Goal: Task Accomplishment & Management: Complete application form

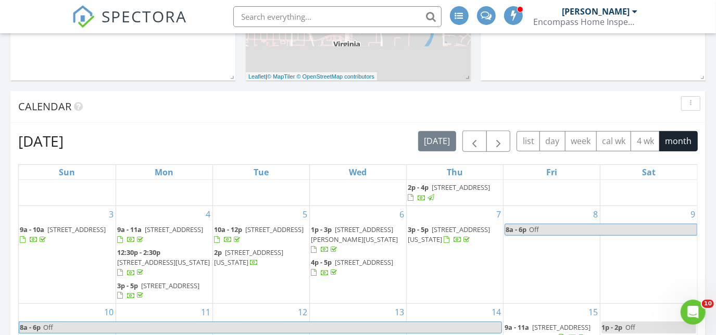
scroll to position [36, 0]
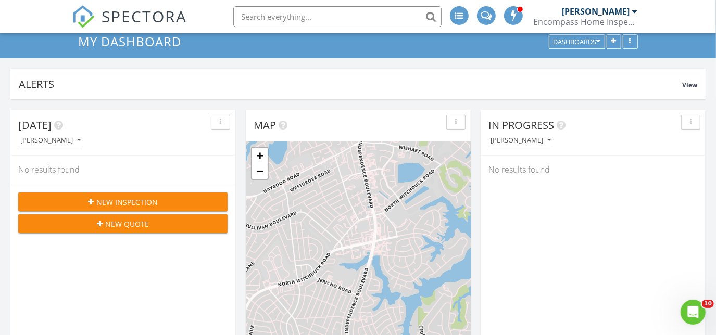
click at [110, 202] on span "New Inspection" at bounding box center [126, 202] width 61 height 11
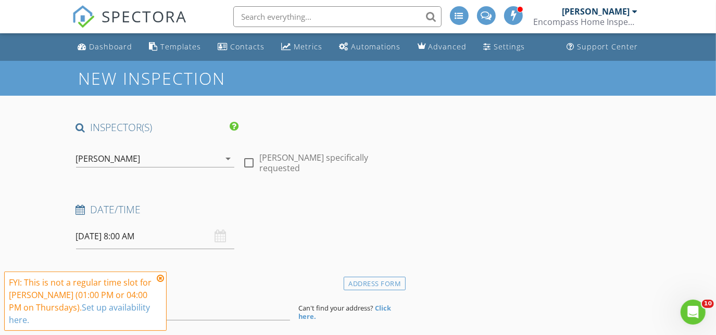
scroll to position [142, 0]
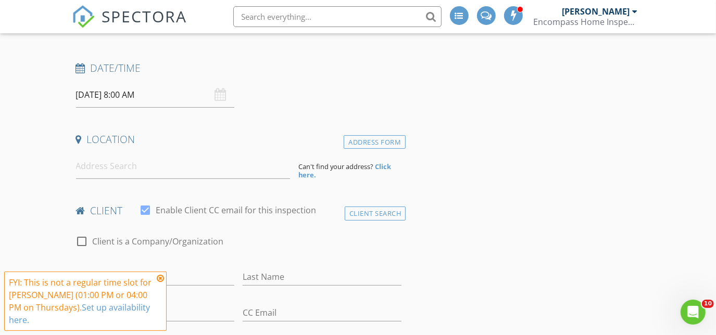
click at [158, 279] on icon at bounding box center [160, 278] width 7 height 8
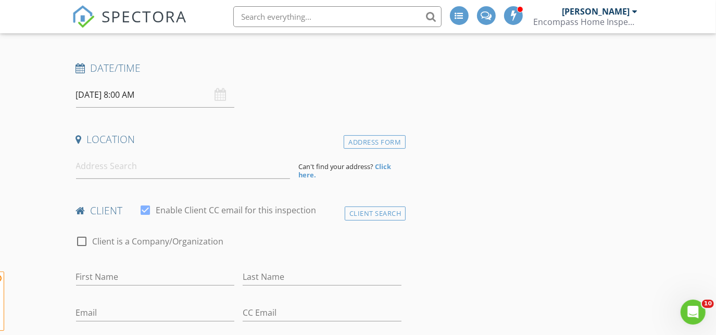
click at [142, 86] on input "08/28/2025 8:00 AM" at bounding box center [155, 95] width 159 height 26
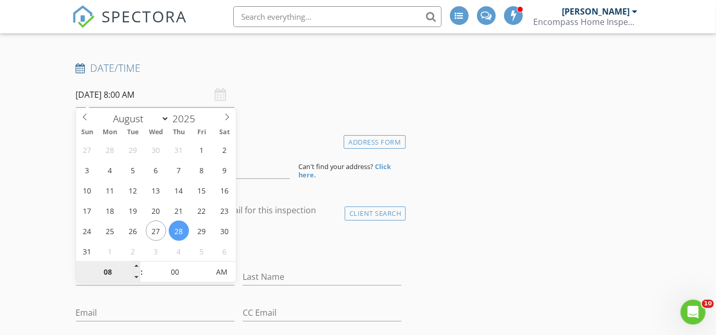
click at [109, 272] on input "08" at bounding box center [108, 272] width 64 height 21
type input "9"
type input "08/28/2025 9:00 AM"
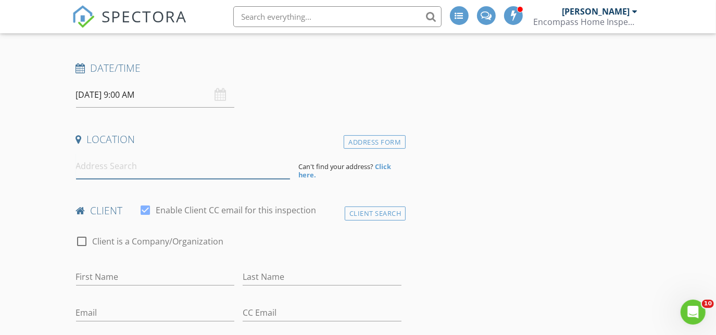
click at [127, 161] on input at bounding box center [183, 167] width 215 height 26
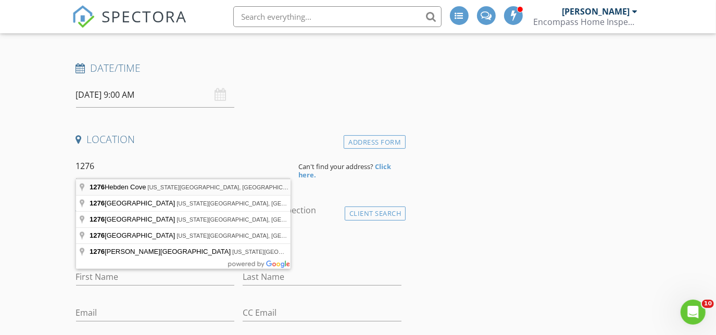
type input "1276 Hebden Cove, Virginia Beach, VA, USA"
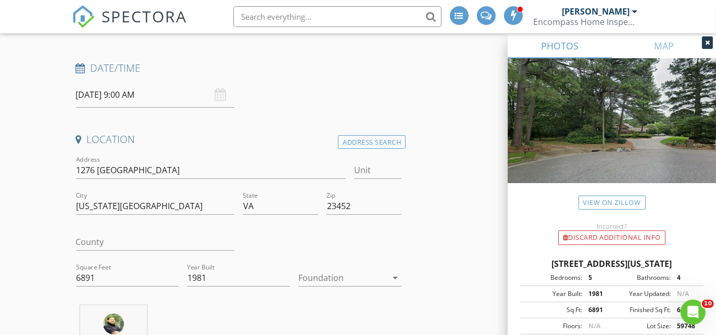
scroll to position [331, 0]
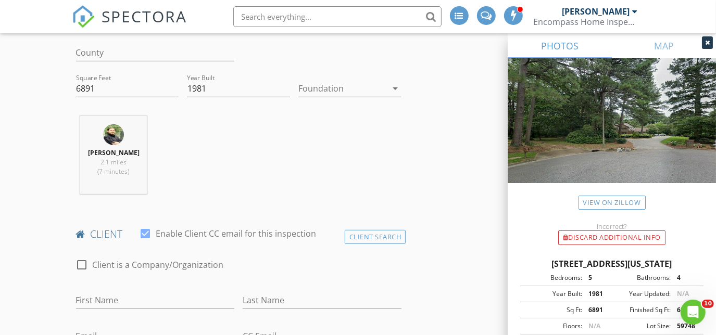
click at [330, 77] on div "Foundation arrow_drop_down" at bounding box center [349, 91] width 103 height 34
click at [330, 84] on div at bounding box center [342, 88] width 89 height 17
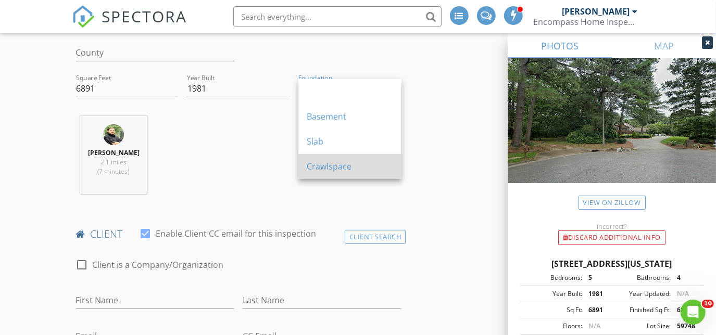
click at [325, 163] on div "Crawlspace" at bounding box center [350, 166] width 86 height 12
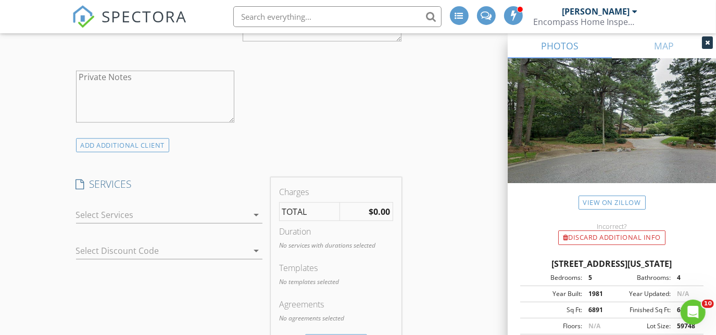
scroll to position [899, 0]
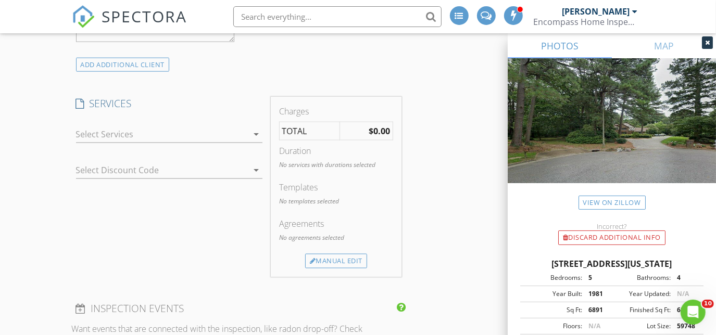
click at [190, 133] on div at bounding box center [162, 134] width 172 height 17
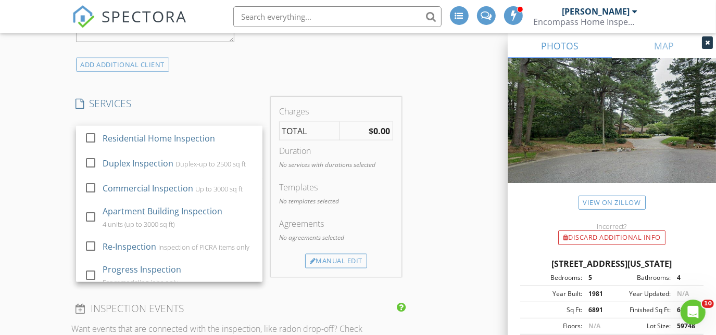
click at [190, 133] on div "Residential Home Inspection" at bounding box center [159, 138] width 112 height 12
checkbox input "true"
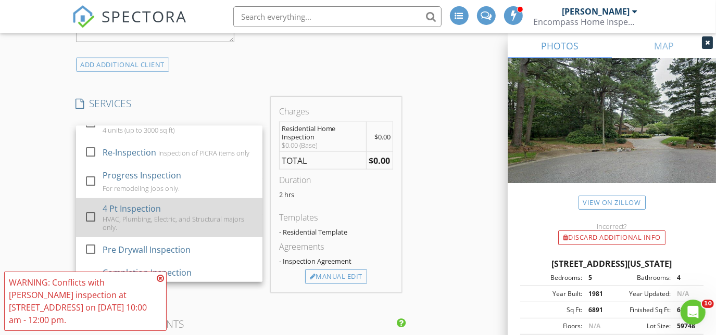
scroll to position [189, 0]
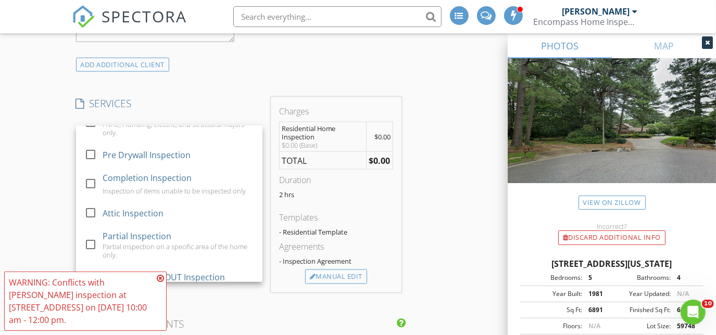
click at [2, 149] on div "New Inspection INSPECTOR(S) check_box Jason Fischer PRIMARY Jason Fischer arrow…" at bounding box center [358, 244] width 716 height 2165
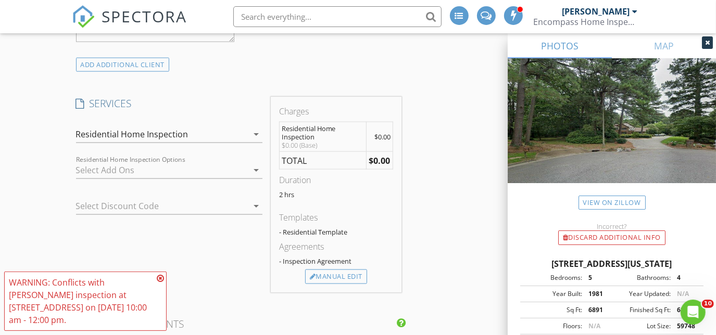
click at [162, 281] on icon at bounding box center [160, 278] width 7 height 8
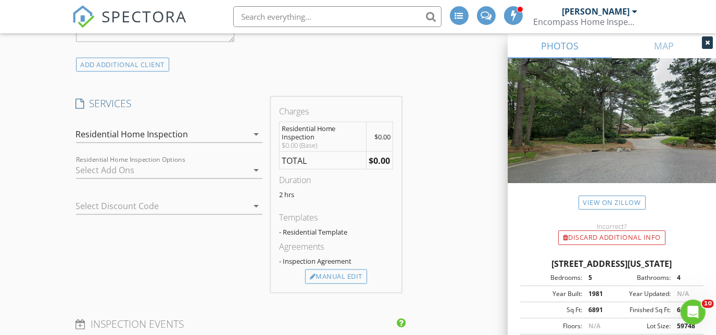
click at [144, 163] on div at bounding box center [162, 170] width 172 height 17
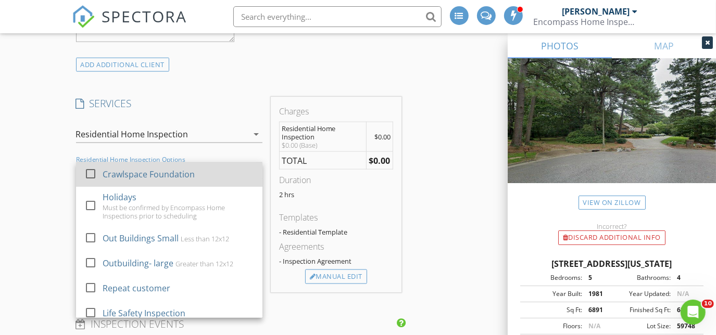
click at [88, 174] on div at bounding box center [91, 174] width 18 height 18
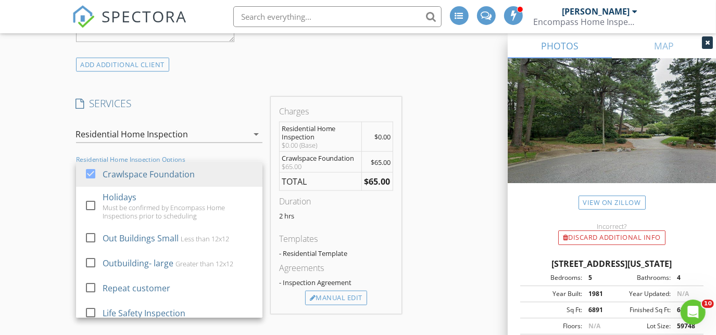
click at [69, 162] on div "New Inspection INSPECTOR(S) check_box Jason Fischer PRIMARY Jason Fischer arrow…" at bounding box center [358, 255] width 716 height 2186
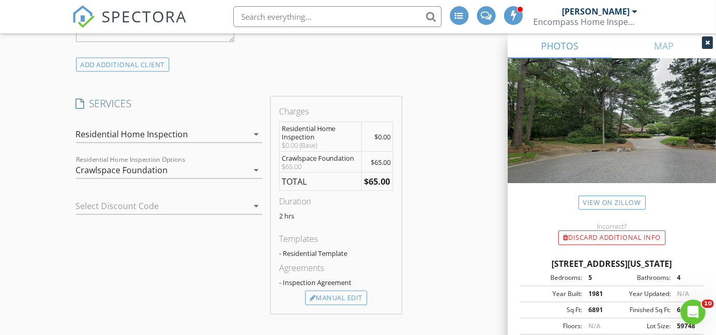
click at [150, 213] on div "Select Discount Code arrow_drop_down" at bounding box center [169, 212] width 186 height 28
click at [150, 206] on div at bounding box center [154, 206] width 157 height 17
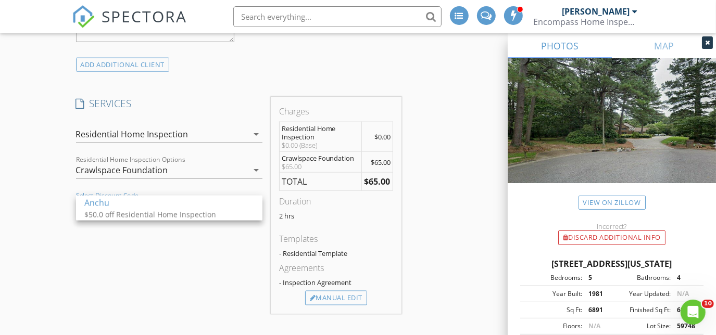
click at [132, 168] on div "Crawlspace Foundation" at bounding box center [122, 170] width 92 height 9
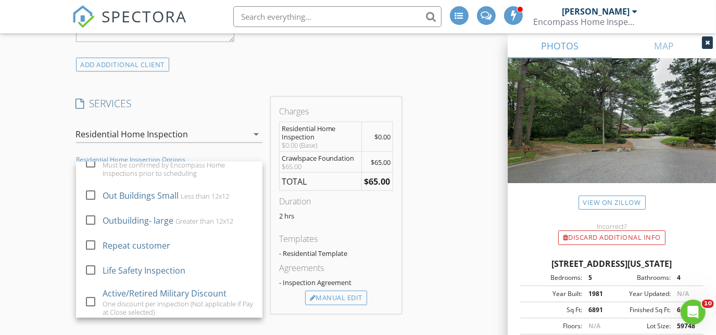
scroll to position [142, 0]
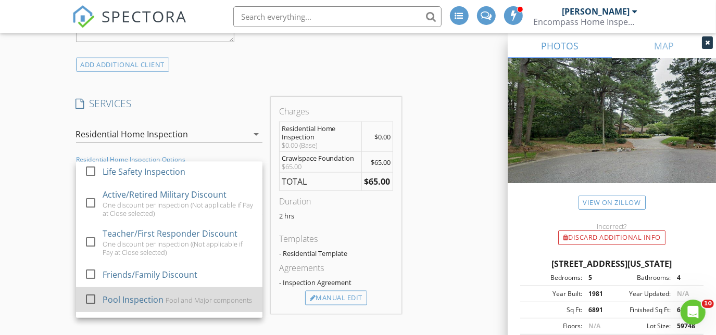
click at [89, 298] on div at bounding box center [91, 300] width 18 height 18
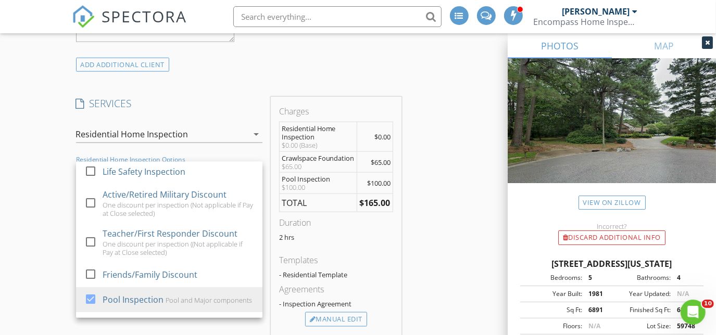
click at [208, 106] on h4 "SERVICES" at bounding box center [169, 104] width 186 height 14
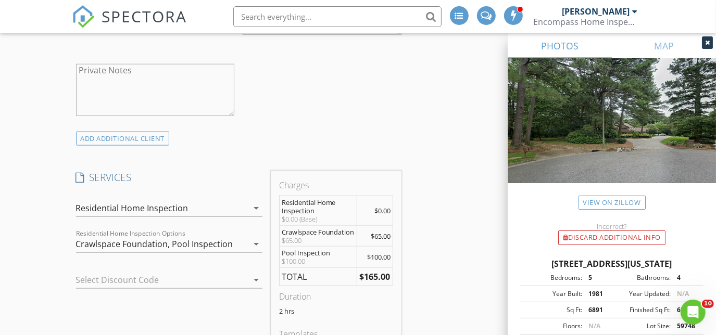
scroll to position [804, 0]
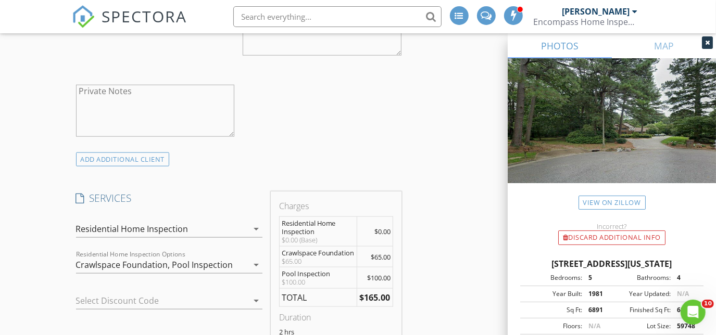
click at [168, 225] on div "Residential Home Inspection" at bounding box center [132, 228] width 112 height 9
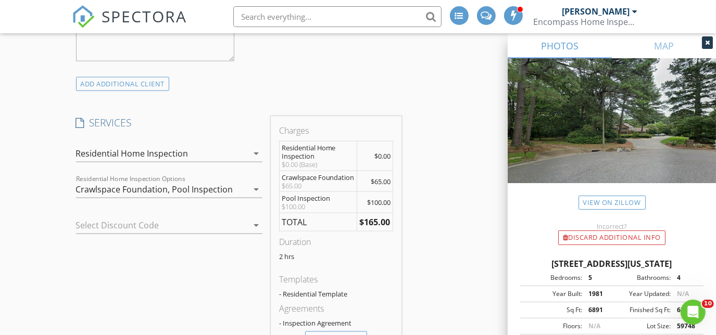
scroll to position [947, 0]
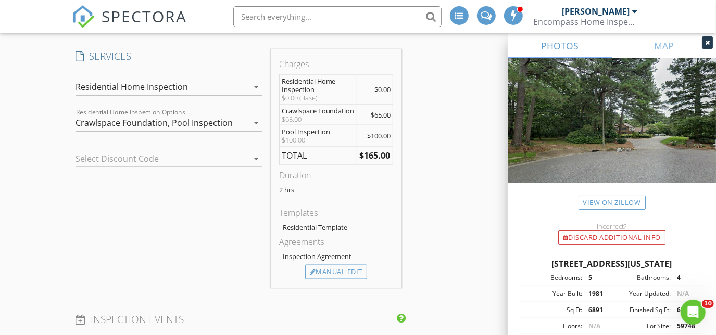
click at [204, 89] on div "Residential Home Inspection" at bounding box center [162, 87] width 172 height 17
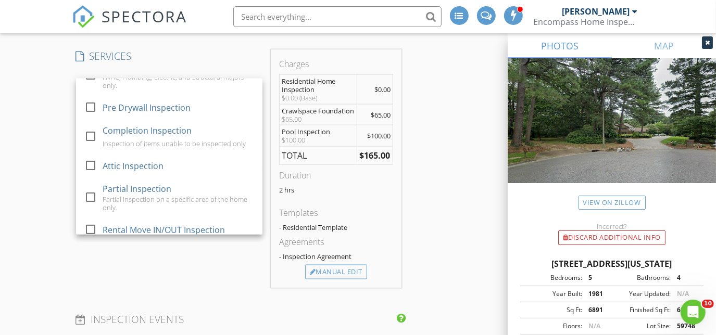
click at [32, 146] on div "New Inspection INSPECTOR(S) check_box Jason Fischer PRIMARY Jason Fischer arrow…" at bounding box center [358, 217] width 716 height 2207
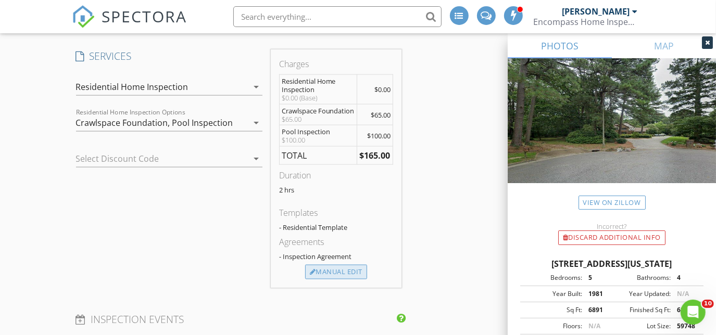
click at [345, 268] on div "Manual Edit" at bounding box center [336, 272] width 62 height 15
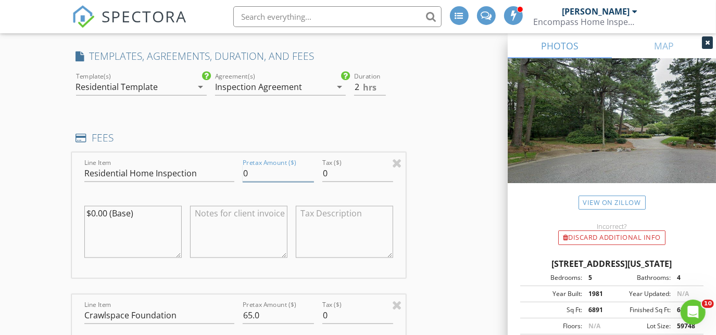
drag, startPoint x: 253, startPoint y: 169, endPoint x: 232, endPoint y: 173, distance: 21.7
click at [232, 173] on div "Line Item Residential Home Inspection Pretax Amount ($) 0 Tax ($) 0 $0.00 (Base)" at bounding box center [239, 215] width 334 height 125
type input "925"
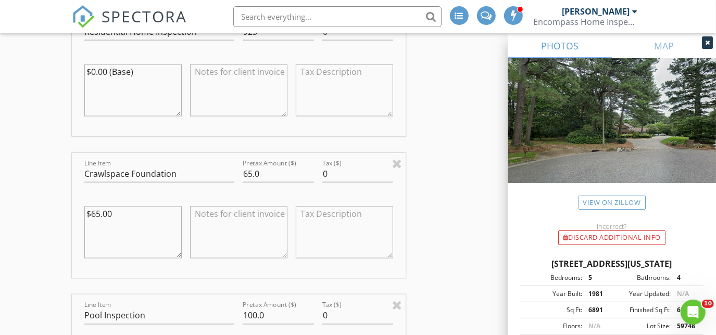
scroll to position [1088, 0]
drag, startPoint x: 248, startPoint y: 170, endPoint x: 238, endPoint y: 173, distance: 9.9
click at [238, 173] on div "Pretax Amount ($) 65.0" at bounding box center [277, 175] width 79 height 36
click at [130, 218] on textarea "$65.00" at bounding box center [132, 233] width 97 height 52
click at [93, 209] on textarea "$65.00" at bounding box center [132, 233] width 97 height 52
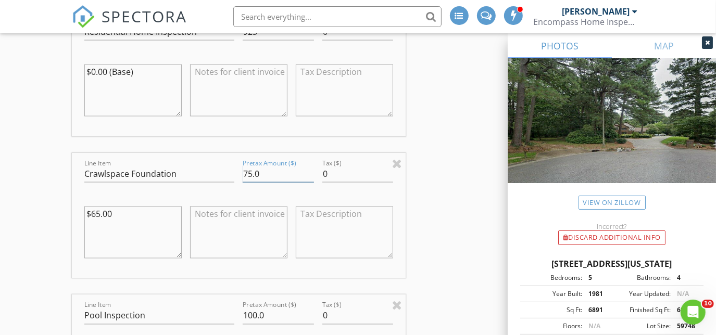
click at [253, 169] on input "75.0" at bounding box center [278, 174] width 71 height 17
drag, startPoint x: 251, startPoint y: 171, endPoint x: 233, endPoint y: 173, distance: 17.8
click at [233, 173] on div "Line Item Crawlspace Foundation Pretax Amount ($) 75.0 Tax ($) 0 $65.00" at bounding box center [239, 215] width 334 height 125
type input "100.0"
click at [425, 187] on div "INSPECTOR(S) check_box Jason Fischer PRIMARY Jason Fischer arrow_drop_down chec…" at bounding box center [358, 264] width 573 height 2462
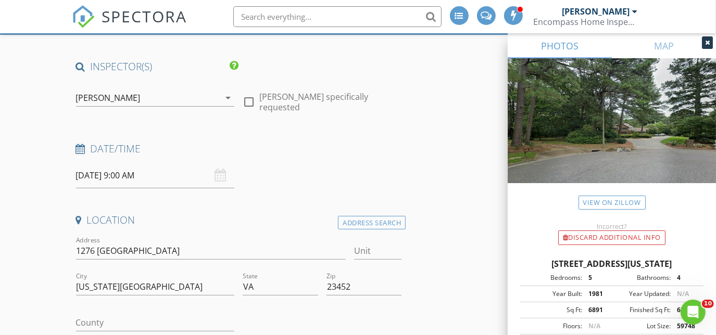
scroll to position [94, 0]
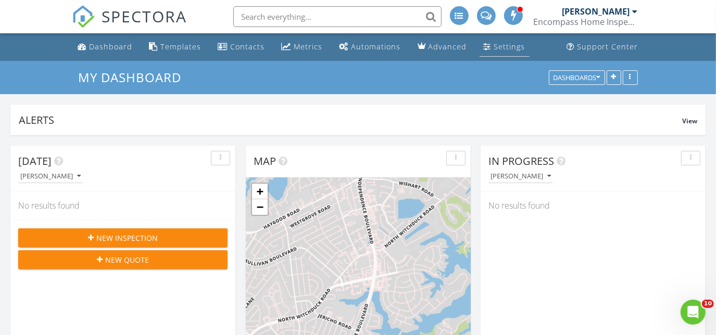
click at [493, 54] on link "Settings" at bounding box center [505, 46] width 50 height 19
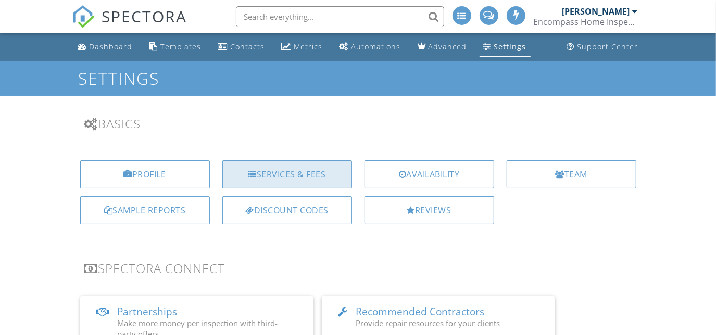
click at [265, 171] on div "Services & Fees" at bounding box center [287, 174] width 130 height 28
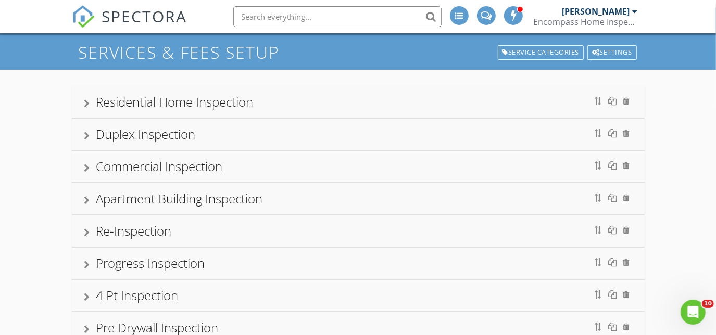
scroll to position [47, 0]
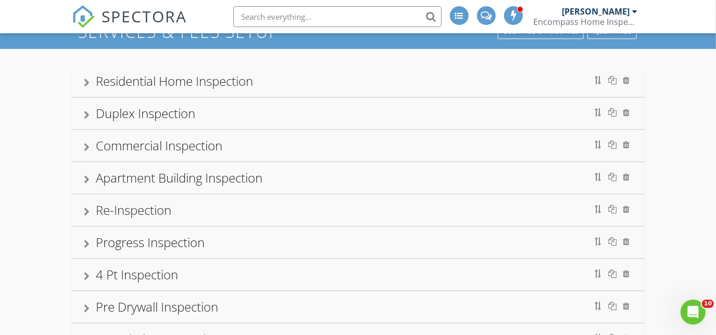
click at [166, 78] on div "Residential Home Inspection" at bounding box center [174, 80] width 157 height 17
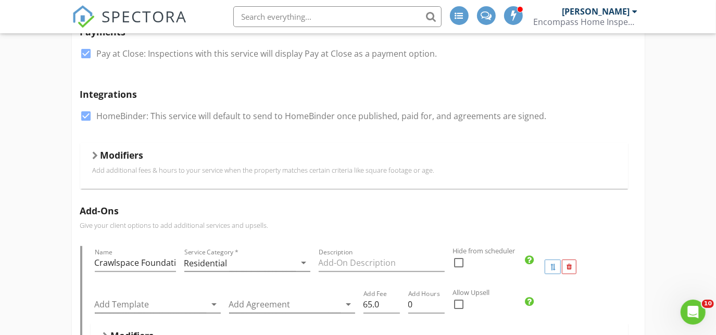
scroll to position [236, 0]
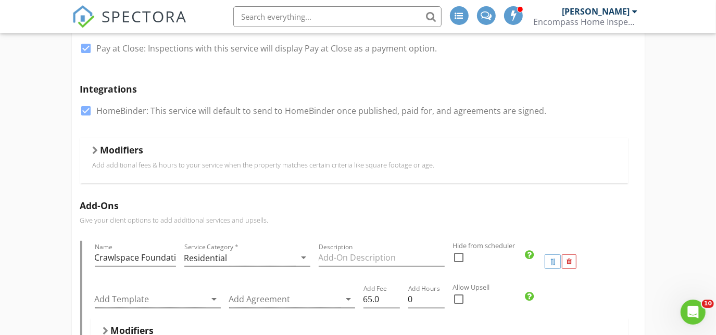
click at [104, 156] on div "Modifiers" at bounding box center [354, 152] width 523 height 16
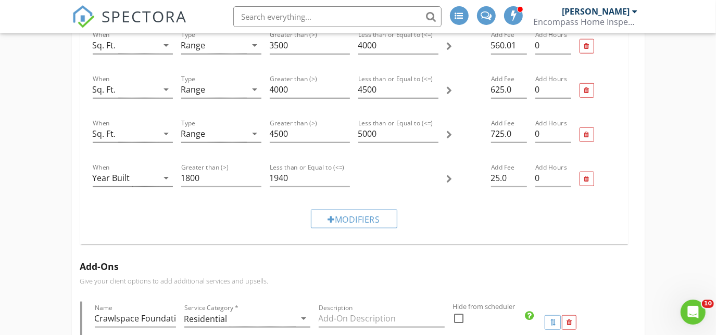
scroll to position [710, 0]
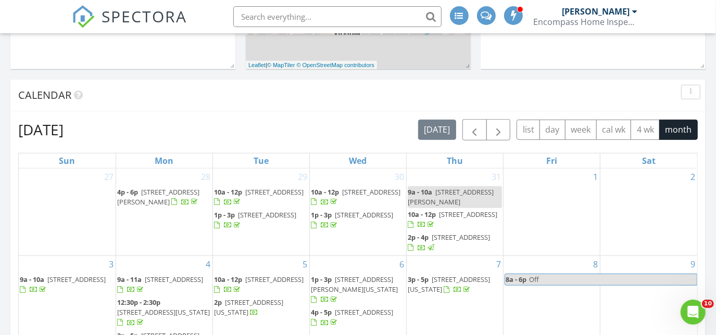
scroll to position [142, 0]
